Goal: Check status: Check status

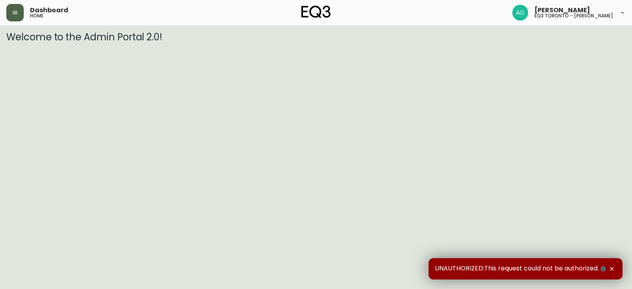
click at [12, 15] on icon "button" at bounding box center [15, 12] width 6 height 6
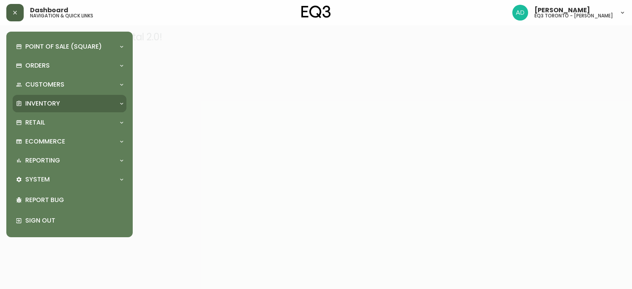
click at [62, 100] on div "Inventory" at bounding box center [66, 103] width 100 height 9
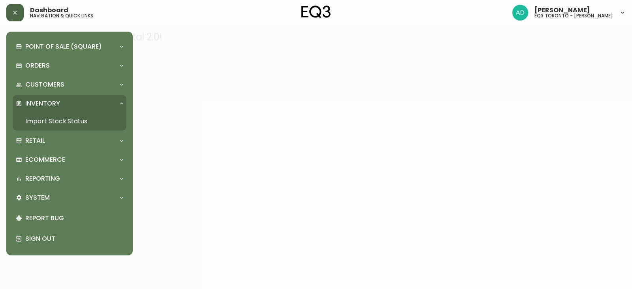
click at [65, 117] on link "Import Stock Status" at bounding box center [70, 121] width 114 height 18
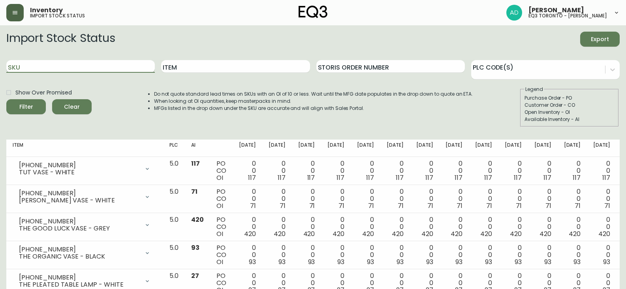
click at [124, 69] on input "SKU" at bounding box center [80, 66] width 148 height 13
paste input "[PHONE_NUMBER]"
type input "[PHONE_NUMBER]"
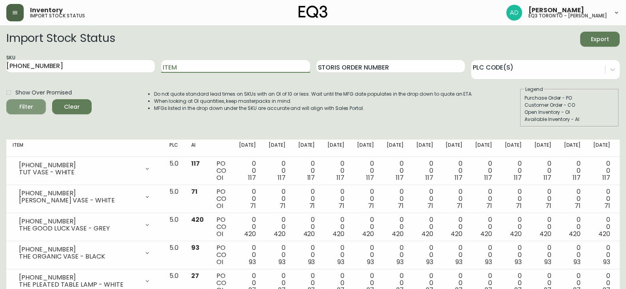
click at [15, 109] on span "Filter" at bounding box center [26, 107] width 27 height 10
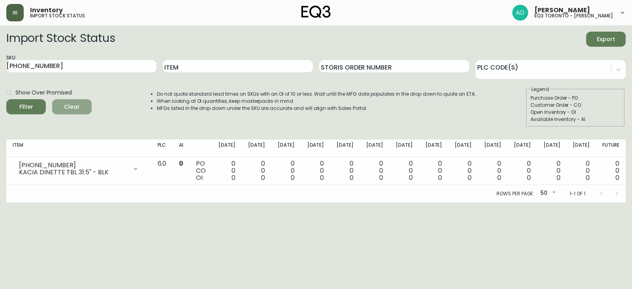
click at [78, 110] on span "Clear" at bounding box center [71, 107] width 27 height 10
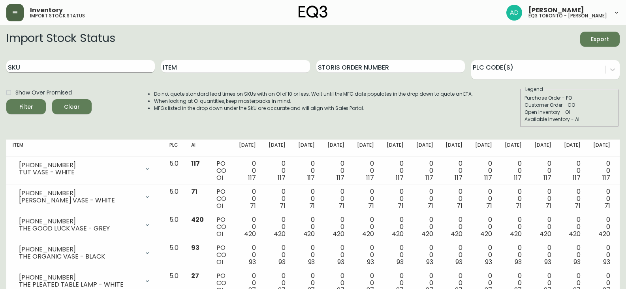
click at [77, 68] on input "SKU" at bounding box center [80, 66] width 148 height 13
paste input "3020-845-15-A"
type input "3020-845-15-A"
click at [19, 106] on span "Filter" at bounding box center [26, 107] width 27 height 10
